Goal: Find contact information: Find contact information

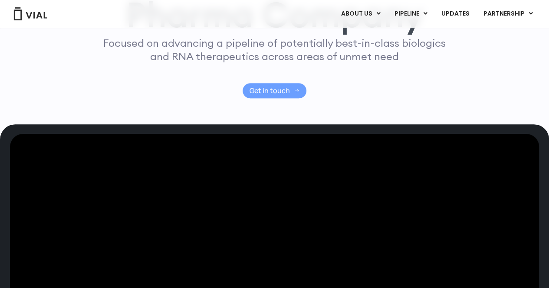
click at [276, 94] on span "Get in touch" at bounding box center [269, 91] width 40 height 7
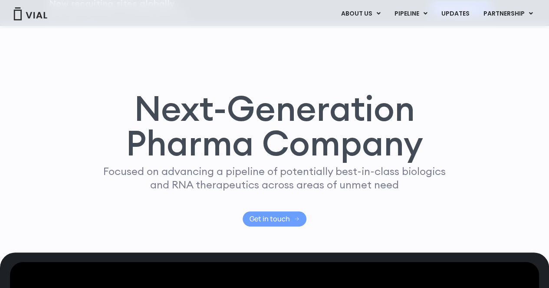
scroll to position [43, 0]
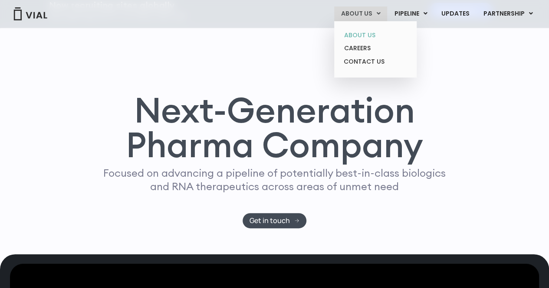
click at [369, 36] on link "ABOUT US" at bounding box center [375, 35] width 76 height 13
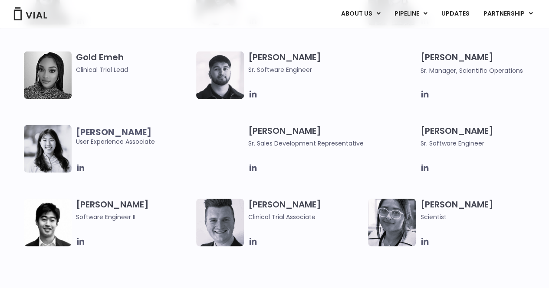
scroll to position [867, 0]
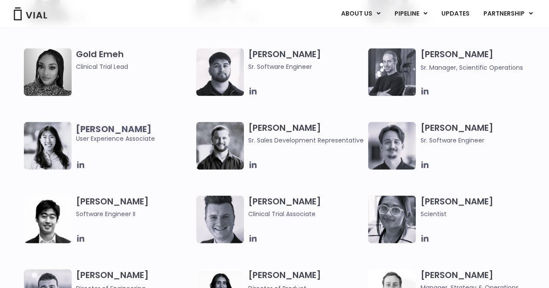
click at [63, 132] on img at bounding box center [48, 146] width 48 height 48
click at [90, 130] on b "[PERSON_NAME]" at bounding box center [113, 129] width 75 height 12
